Goal: Task Accomplishment & Management: Complete application form

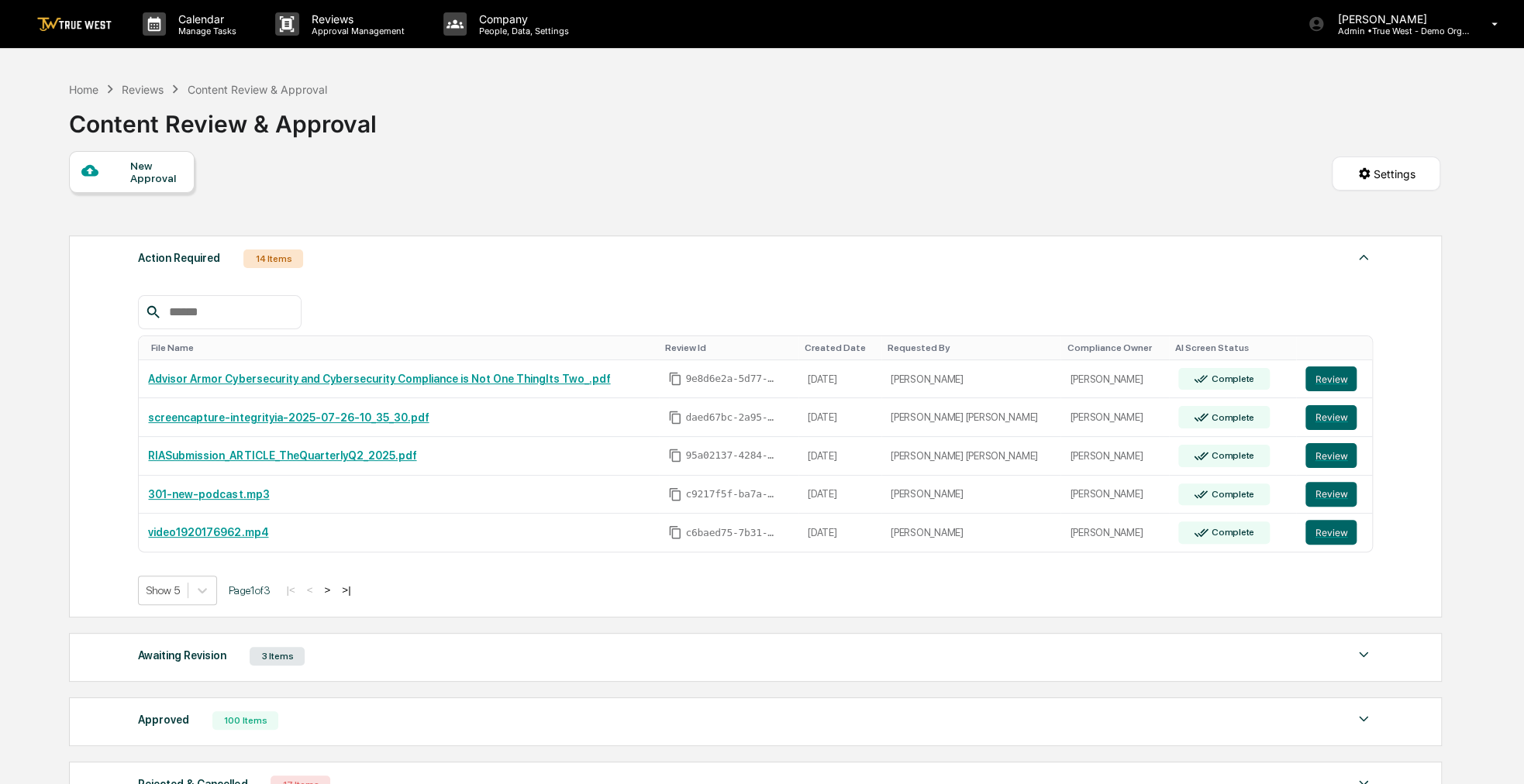
click at [167, 184] on div "New Approval" at bounding box center [156, 172] width 52 height 25
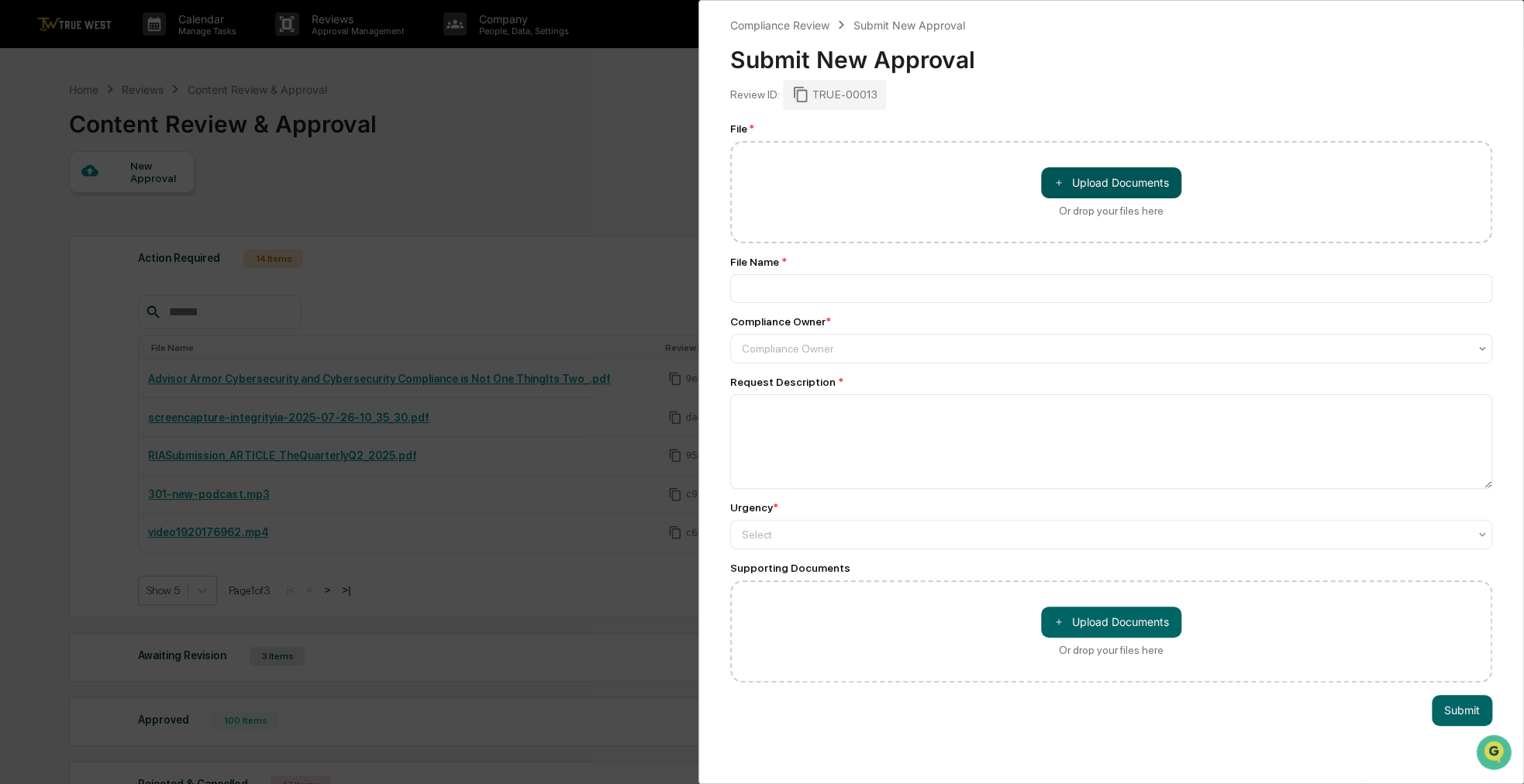
click at [1092, 172] on button "＋ Upload Documents" at bounding box center [1111, 183] width 140 height 31
type input "**********"
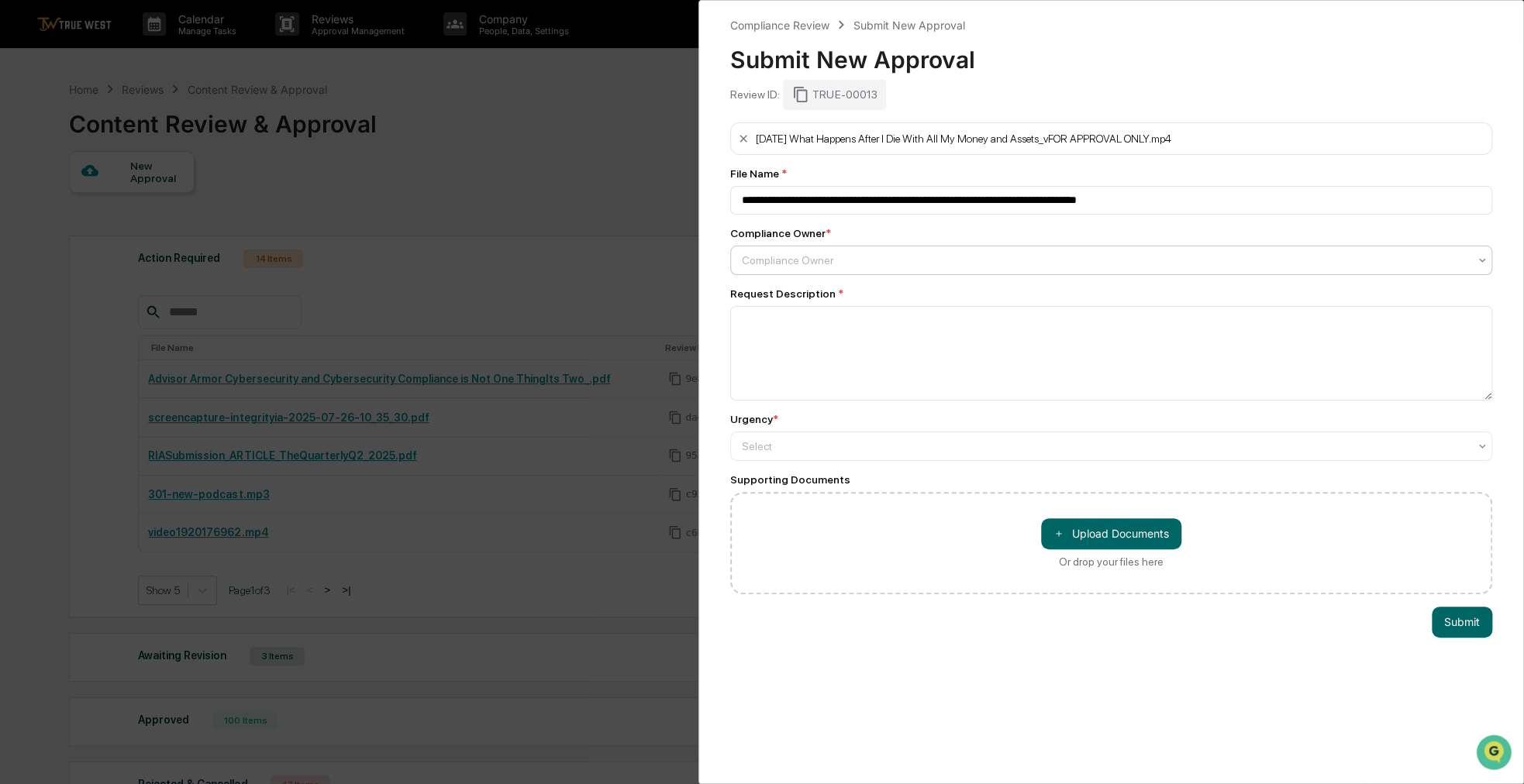
click at [806, 255] on div at bounding box center [1104, 260] width 727 height 16
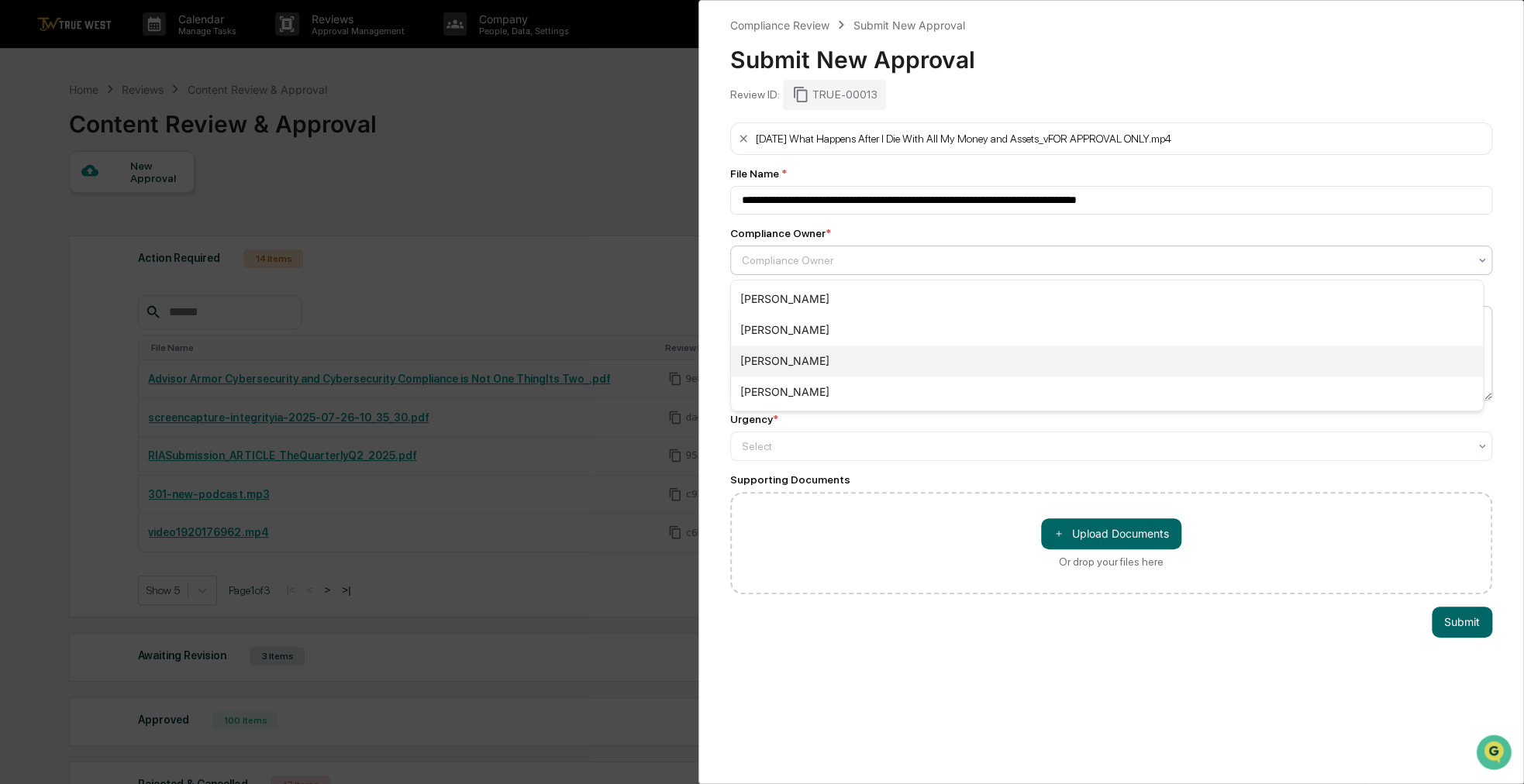
click at [797, 354] on div "[PERSON_NAME]" at bounding box center [1107, 361] width 752 height 31
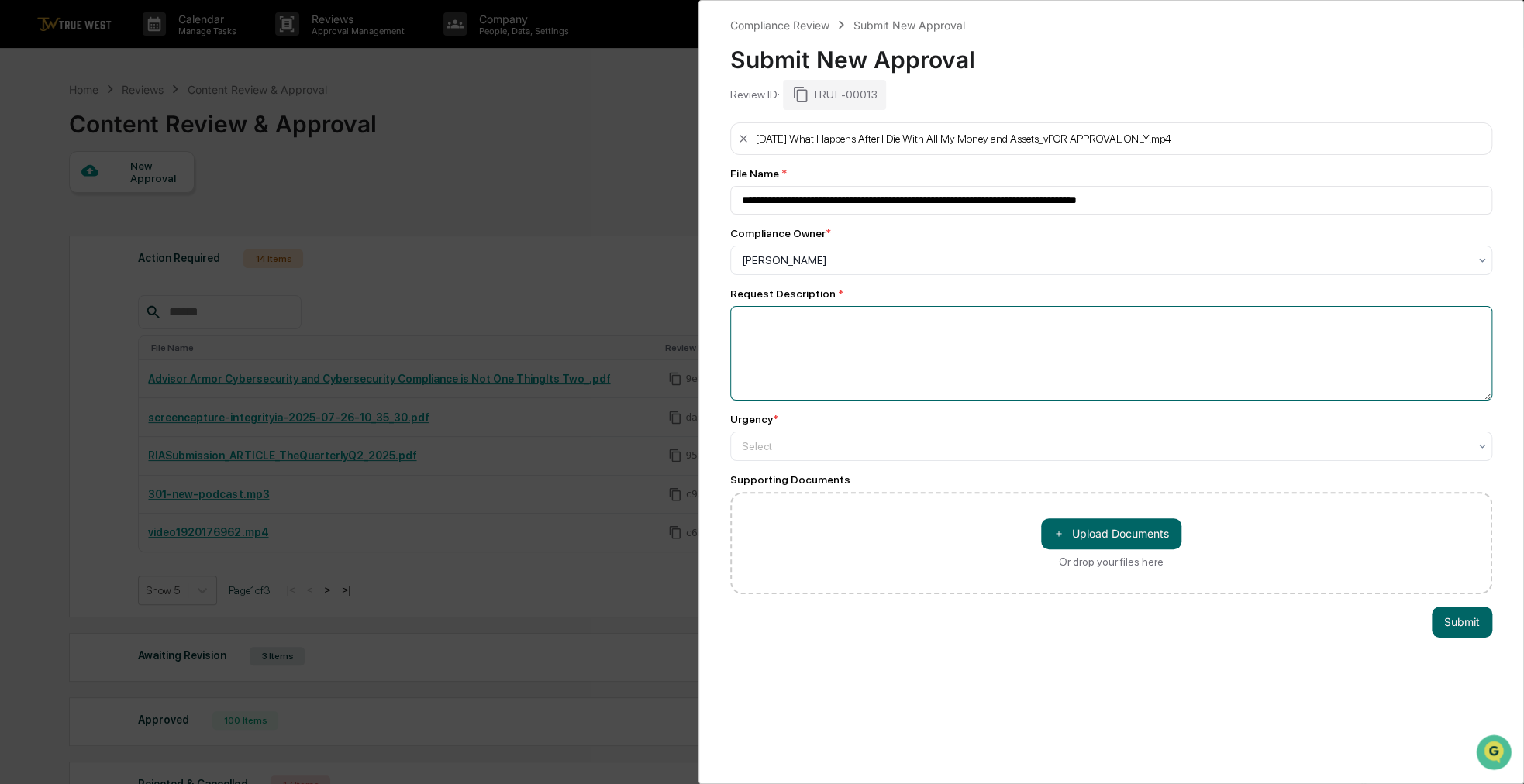
click at [839, 322] on textarea at bounding box center [1111, 353] width 762 height 95
type textarea "**********"
click at [826, 447] on div at bounding box center [1104, 445] width 727 height 16
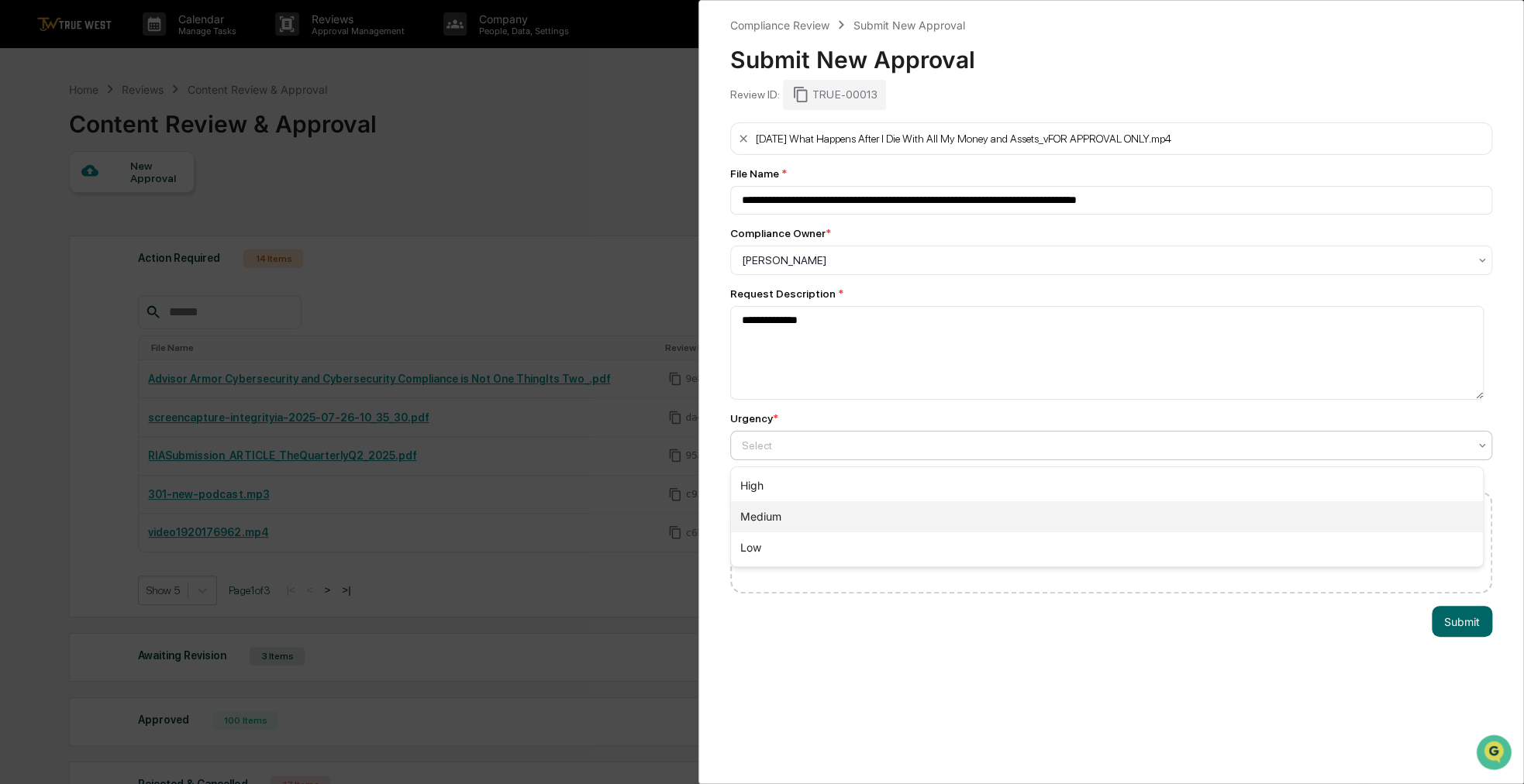
click at [779, 514] on div "Medium" at bounding box center [1107, 517] width 752 height 31
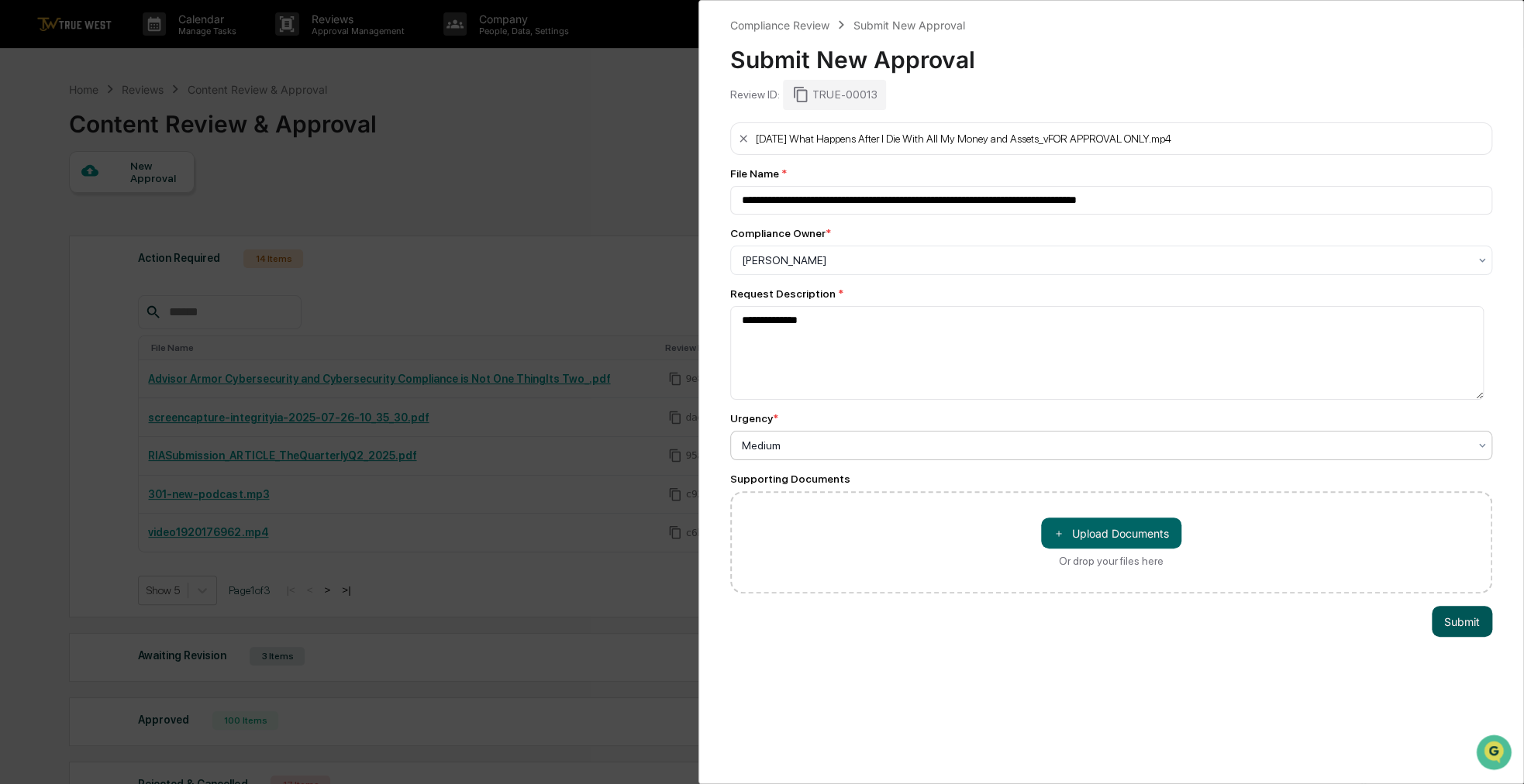
click at [1470, 625] on button "Submit" at bounding box center [1461, 622] width 60 height 31
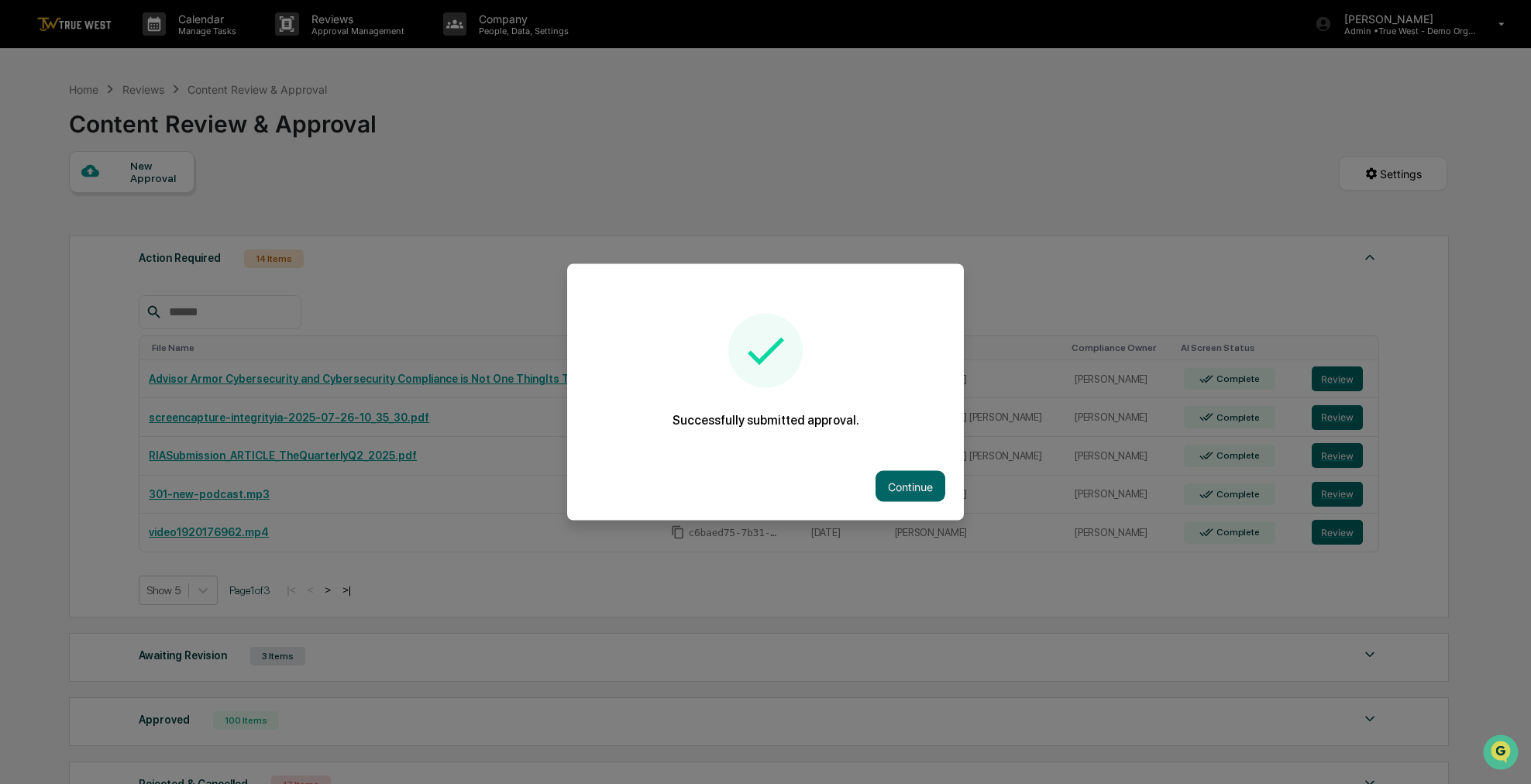
click at [386, 96] on div at bounding box center [765, 392] width 1531 height 784
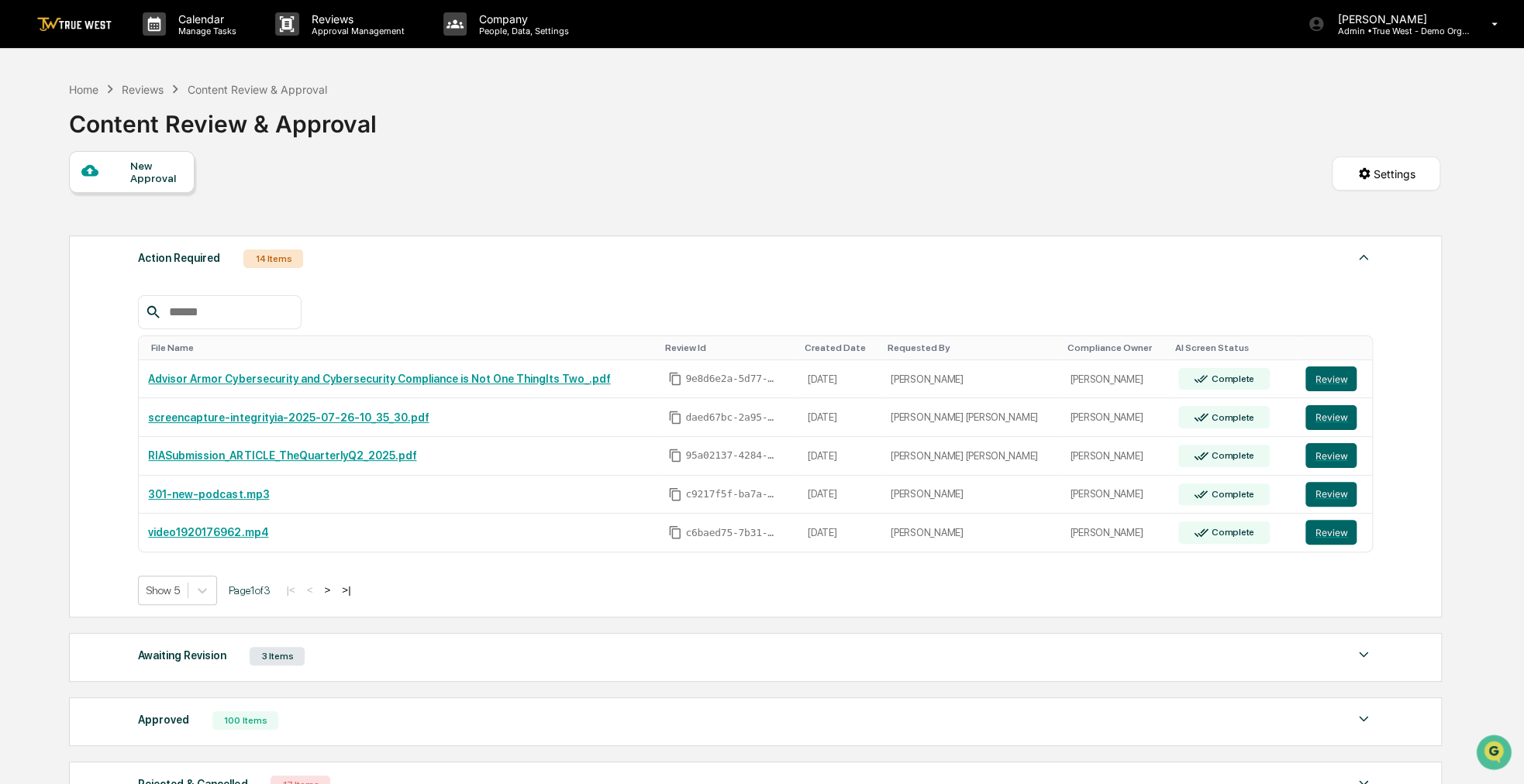
click at [83, 96] on div "Home Reviews Content Review & Approval" at bounding box center [198, 89] width 258 height 17
click at [84, 93] on div "Home" at bounding box center [84, 90] width 30 height 13
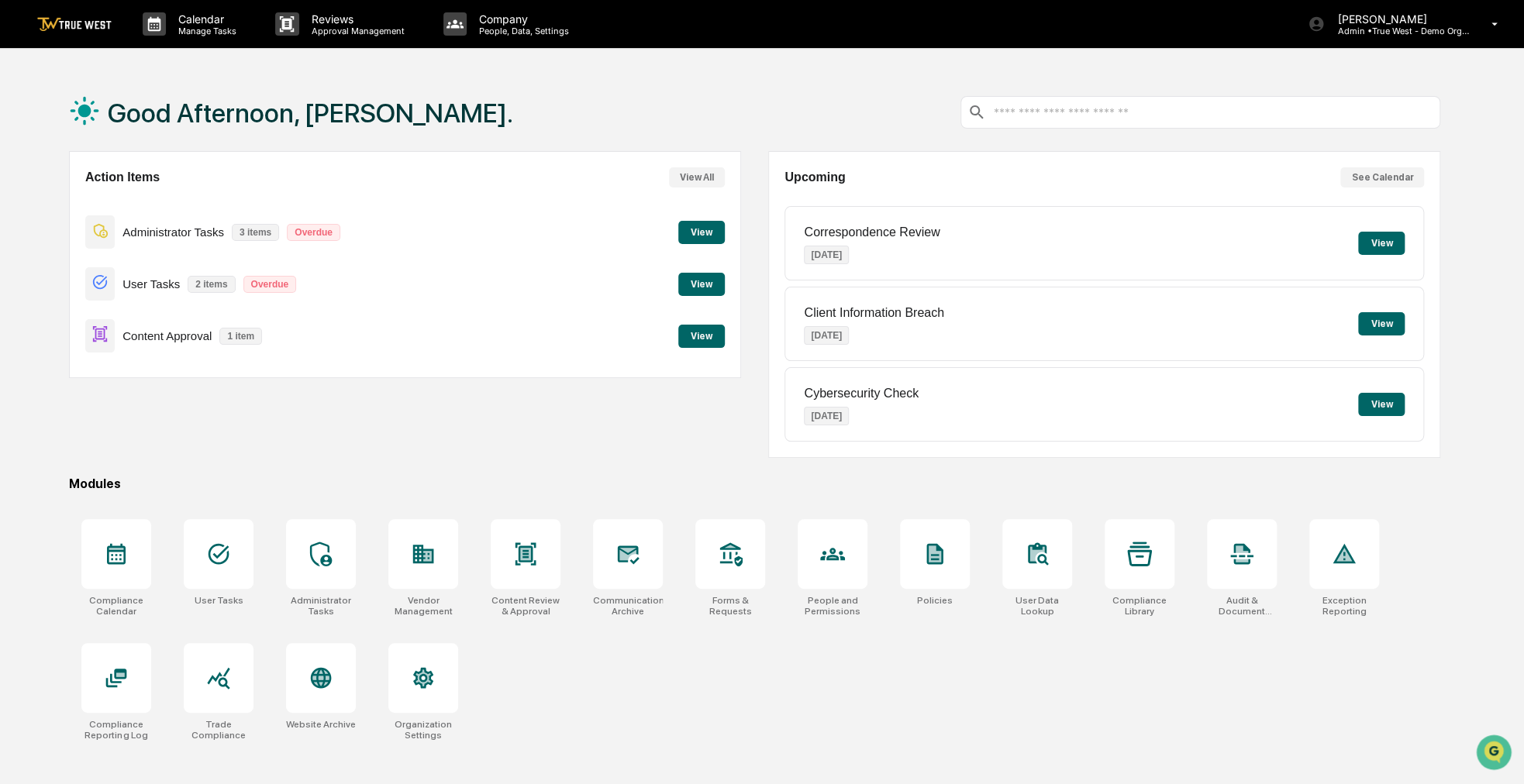
click at [719, 334] on button "View" at bounding box center [701, 336] width 46 height 23
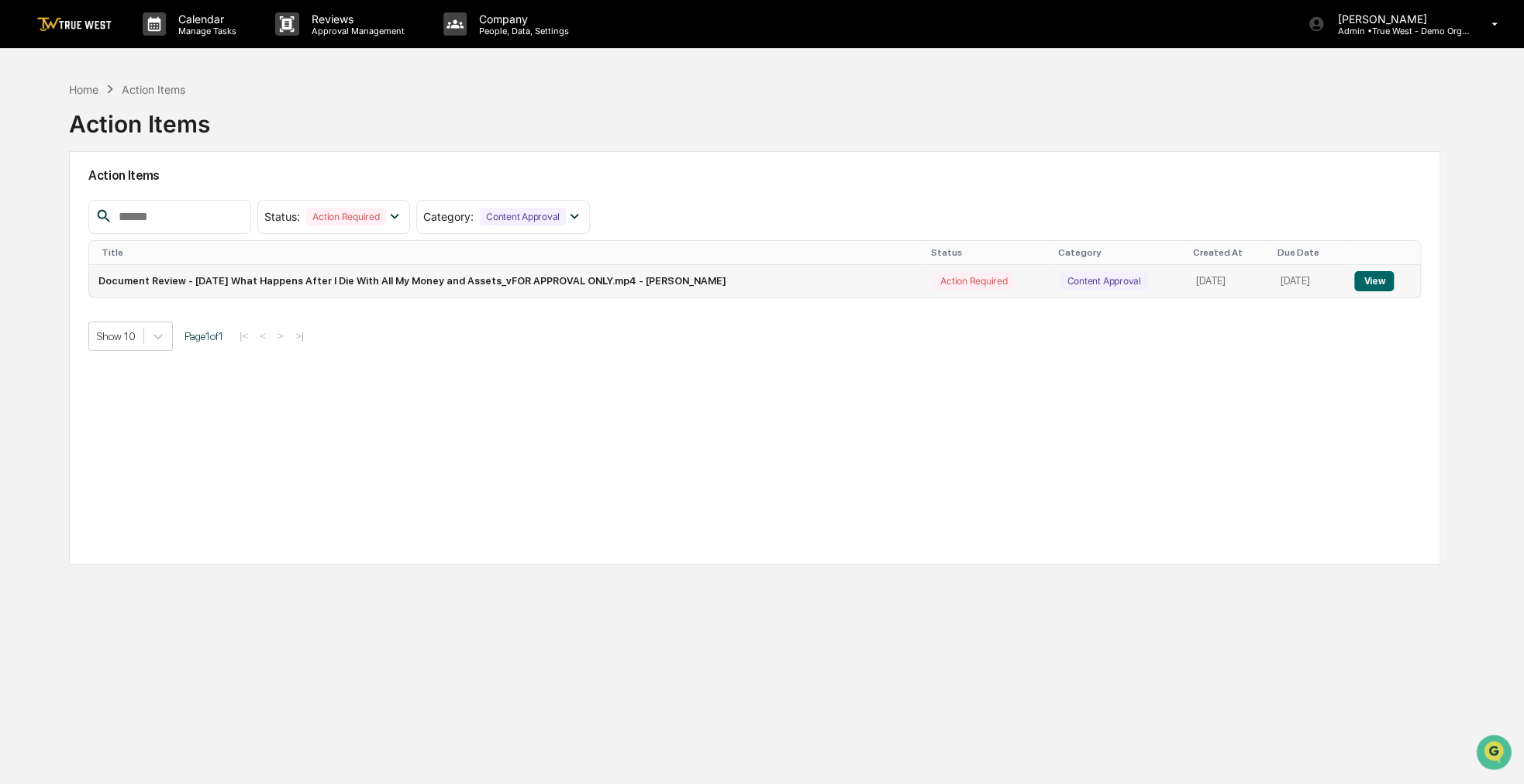
click at [1346, 286] on td "[DATE]" at bounding box center [1308, 280] width 74 height 32
click at [1364, 277] on button "View" at bounding box center [1374, 281] width 40 height 20
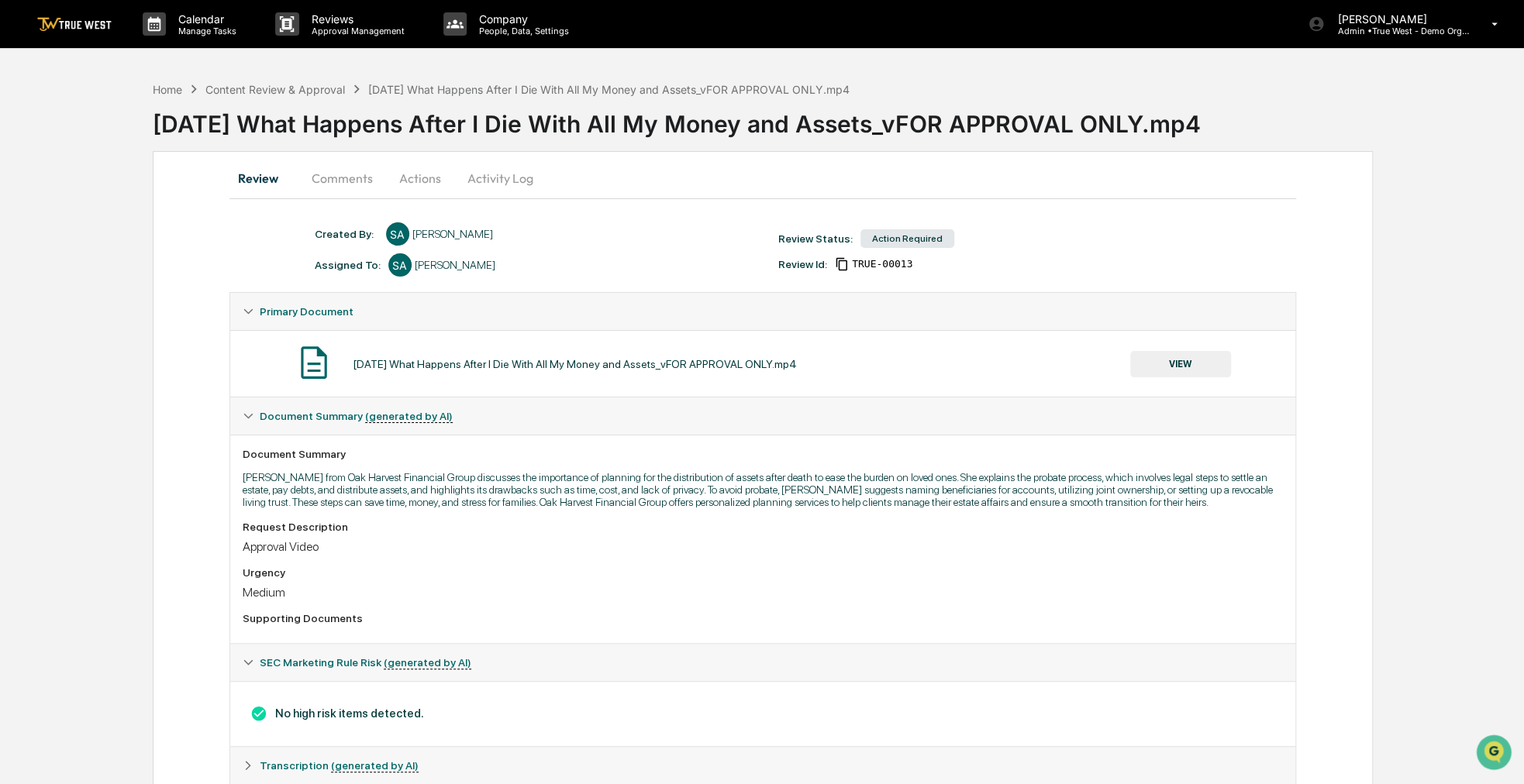
drag, startPoint x: 876, startPoint y: 111, endPoint x: 853, endPoint y: 110, distance: 23.0
click at [853, 110] on div "[DATE] What Happens After I Die With All My Money and Assets_vFOR APPROVAL ONLY…" at bounding box center [838, 117] width 1371 height 40
click at [423, 176] on button "Actions" at bounding box center [420, 178] width 70 height 37
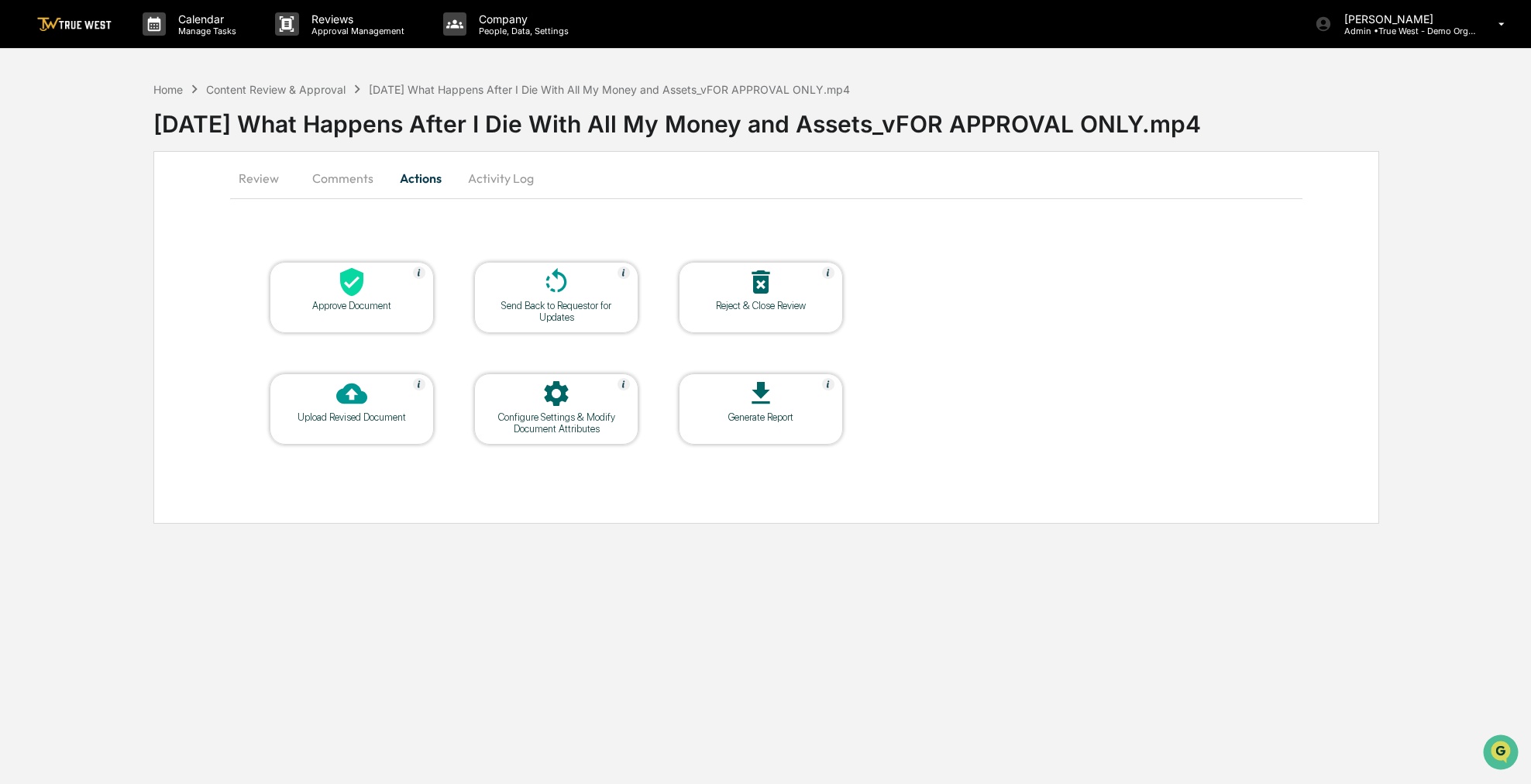
click at [375, 304] on div "Approve Document" at bounding box center [351, 306] width 139 height 12
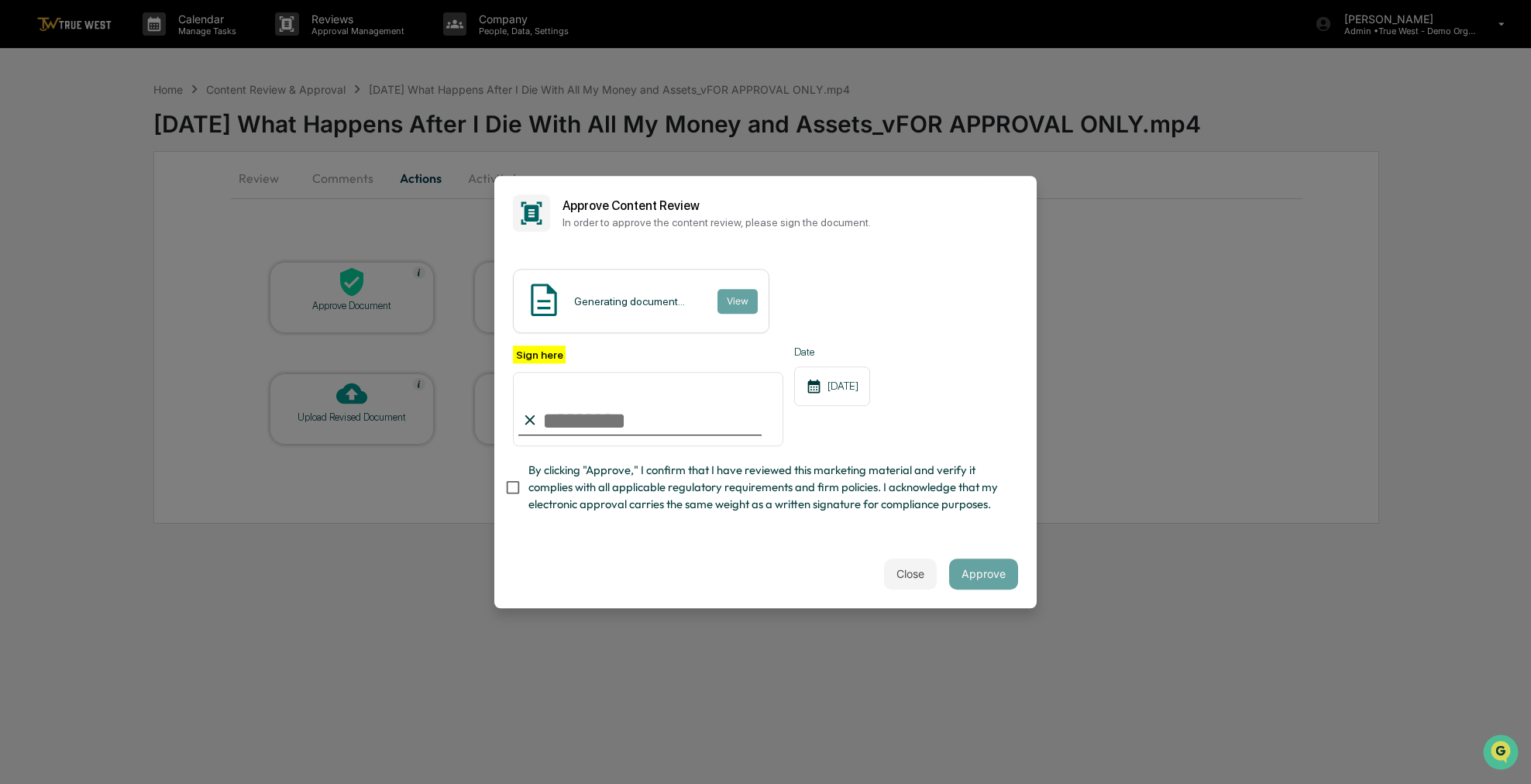
click at [561, 430] on input "Sign here" at bounding box center [648, 409] width 270 height 74
type input "**********"
click at [608, 489] on span "By clicking "Approve," I confirm that I have reviewed this marketing material a…" at bounding box center [767, 487] width 477 height 52
click at [990, 580] on button "Approve" at bounding box center [984, 575] width 69 height 31
